Goal: Check status: Check status

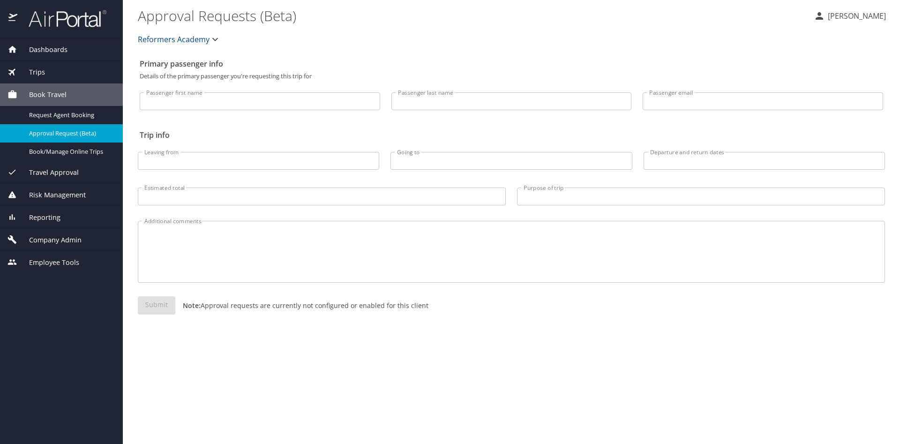
click at [58, 74] on div "Trips" at bounding box center [61, 72] width 108 height 10
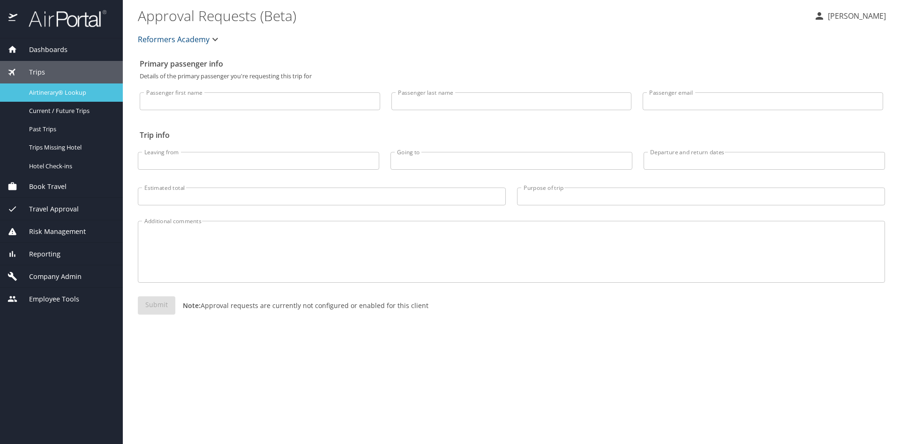
click at [63, 91] on span "Airtinerary® Lookup" at bounding box center [70, 92] width 82 height 9
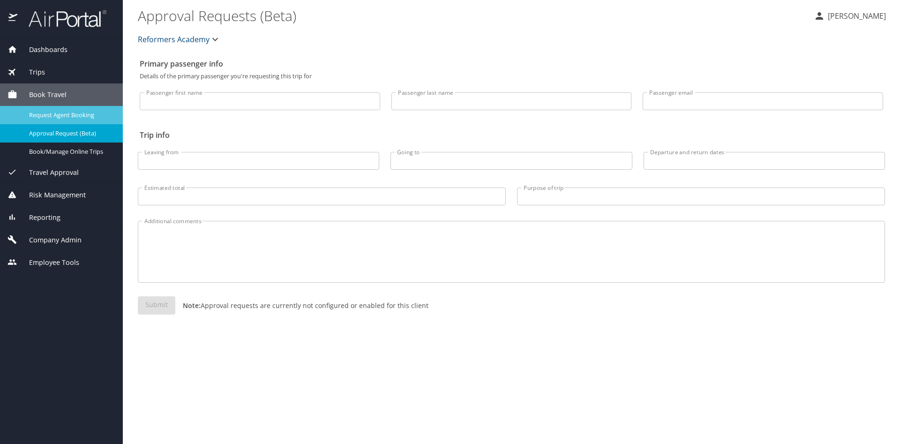
click at [54, 113] on span "Request Agent Booking" at bounding box center [70, 115] width 82 height 9
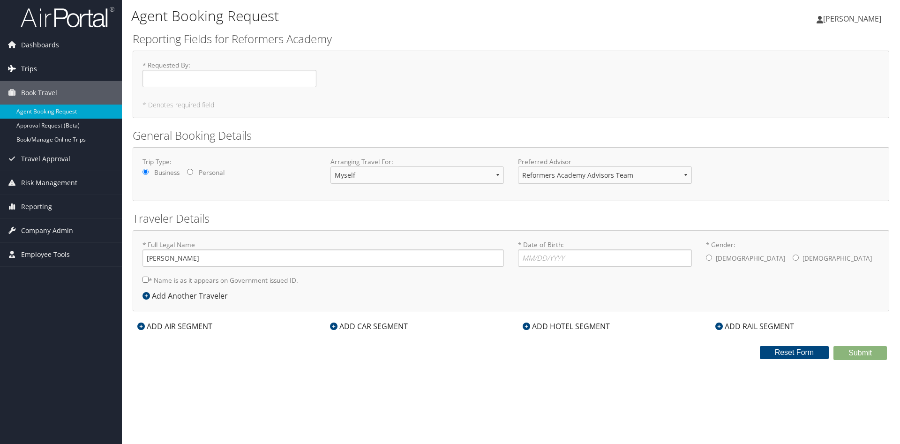
click at [41, 66] on link "Trips" at bounding box center [61, 68] width 122 height 23
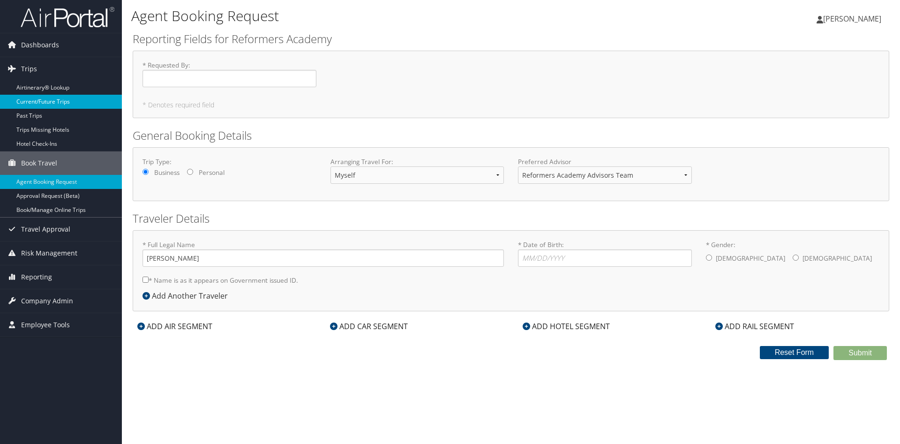
click at [51, 97] on link "Current/Future Trips" at bounding box center [61, 102] width 122 height 14
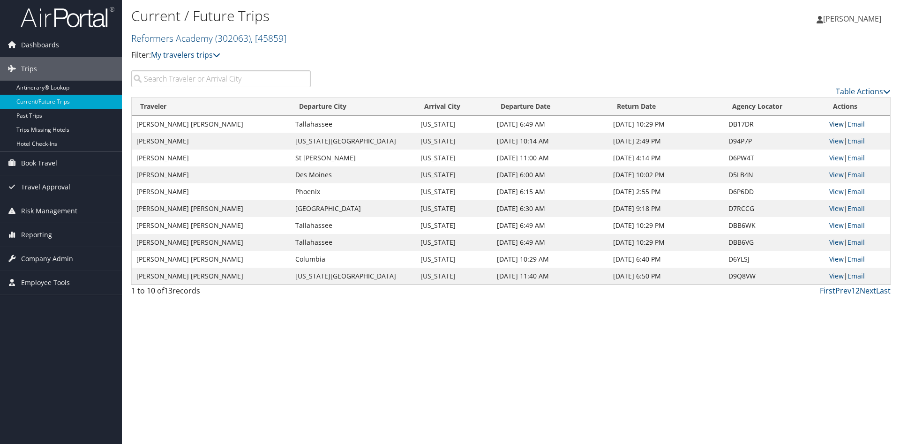
click at [838, 124] on link "View" at bounding box center [836, 124] width 15 height 9
drag, startPoint x: 135, startPoint y: 109, endPoint x: 141, endPoint y: 163, distance: 54.7
click at [141, 163] on body "Menu Dashboards ► AirPortal 360™ (Manager) My Travel Dashboard Trips ► Airtiner…" at bounding box center [450, 222] width 900 height 444
click at [669, 355] on div "Current / Future Trips Reformers Academy ( 302063 ) , [ 45859 ] Reformers Acade…" at bounding box center [511, 222] width 778 height 444
